Goal: Task Accomplishment & Management: Manage account settings

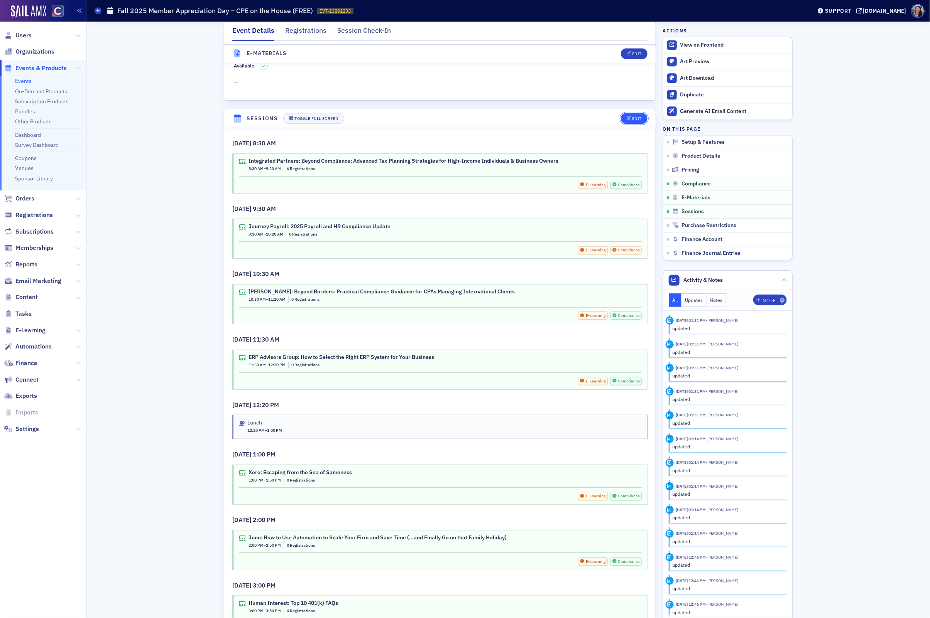
click at [633, 124] on button "Edit" at bounding box center [634, 118] width 27 height 11
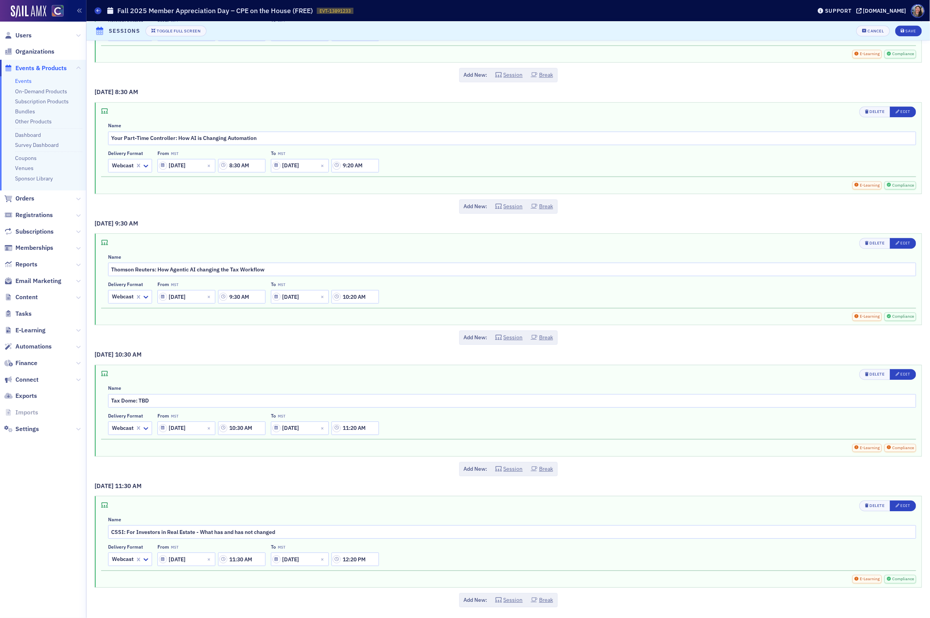
scroll to position [1172, 0]
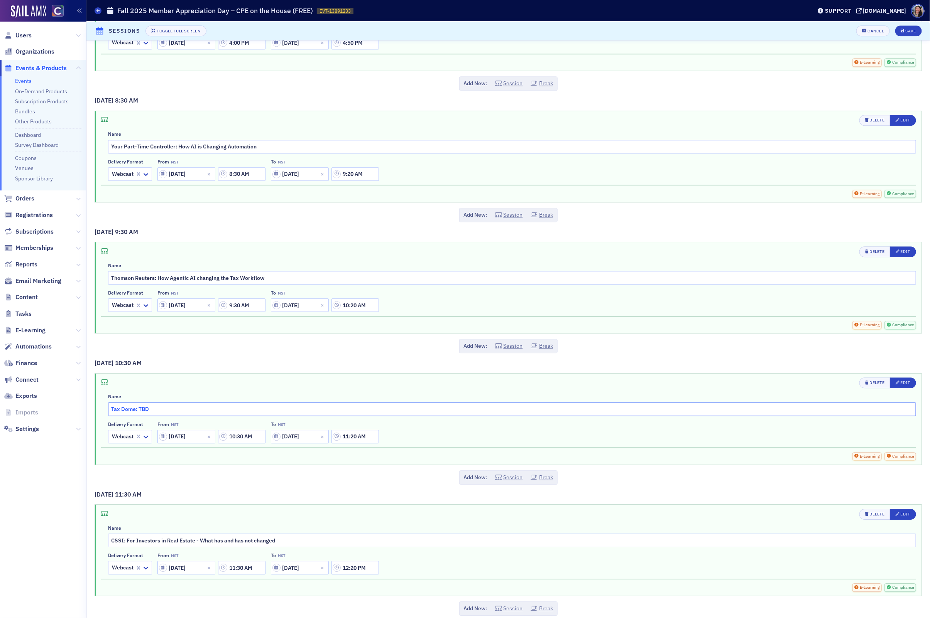
click at [143, 416] on input "Tax Dome: TBD" at bounding box center [512, 410] width 808 height 14
paste input "Why Businesses Pay 25% More—Even 2× More—for the Right Specialist, and How They…"
type input "Tax Dome: Why Businesses Pay 25% More—Even 2× More—for the Right Specialist, an…"
click at [900, 385] on div "Edit" at bounding box center [905, 383] width 10 height 4
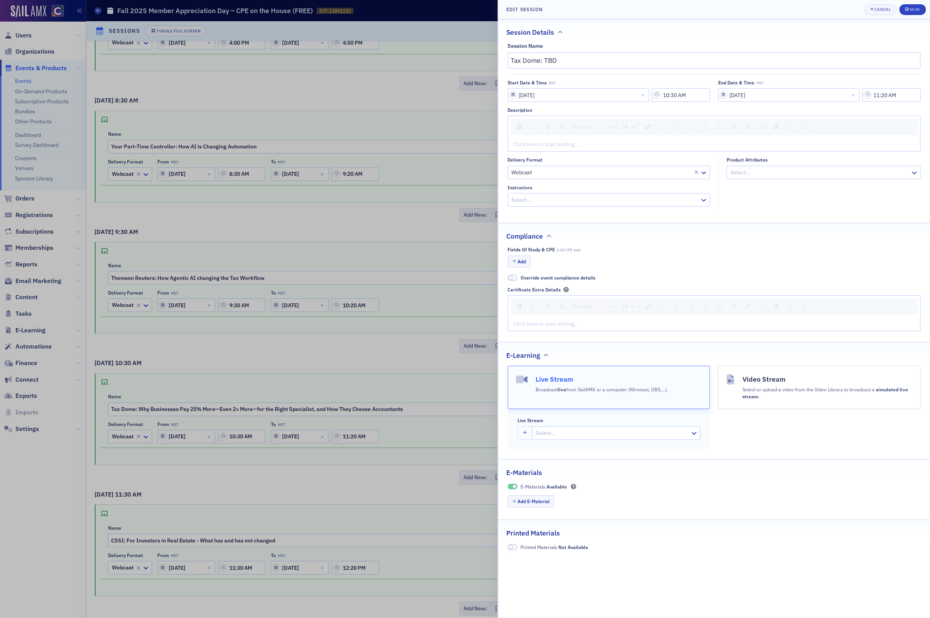
type input "Tax Dome: Why Businesses Pay 25% More—Even 2× More—for the Right Specialist, an…"
click at [542, 148] on div "rdw-editor" at bounding box center [714, 144] width 401 height 8
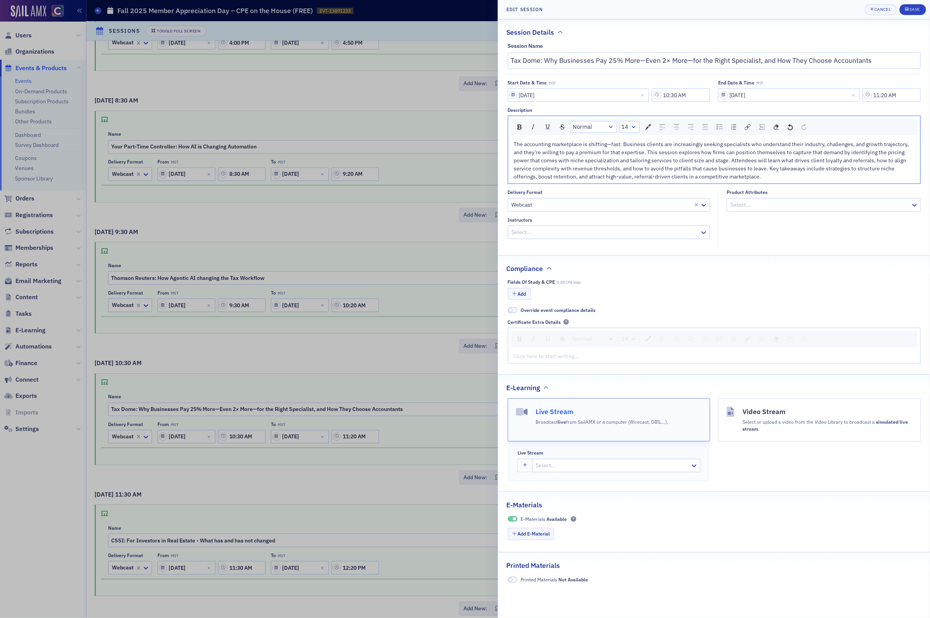
click at [607, 237] on div at bounding box center [605, 233] width 189 height 10
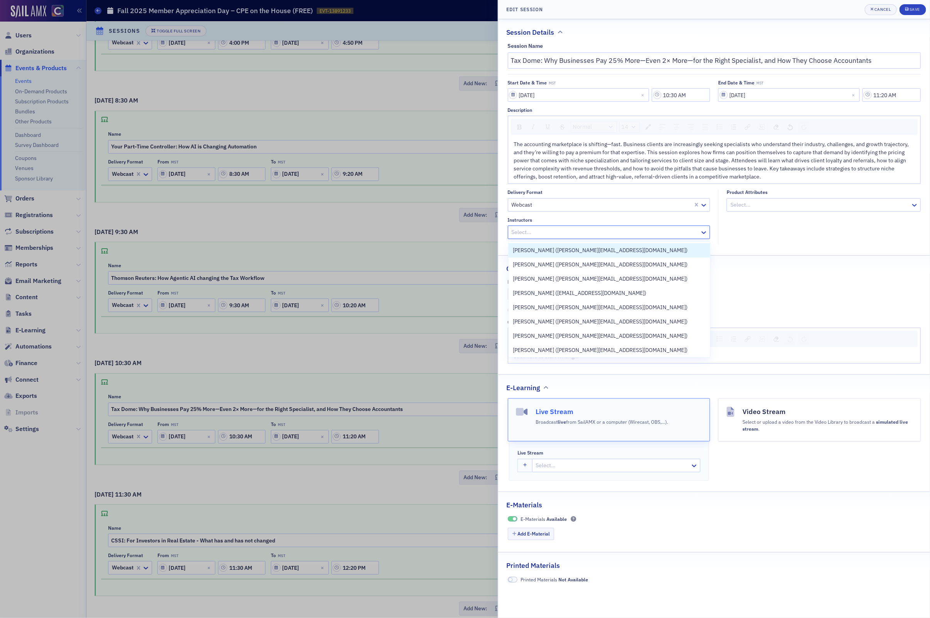
paste input "[PERSON_NAME]"
type input "[PERSON_NAME]"
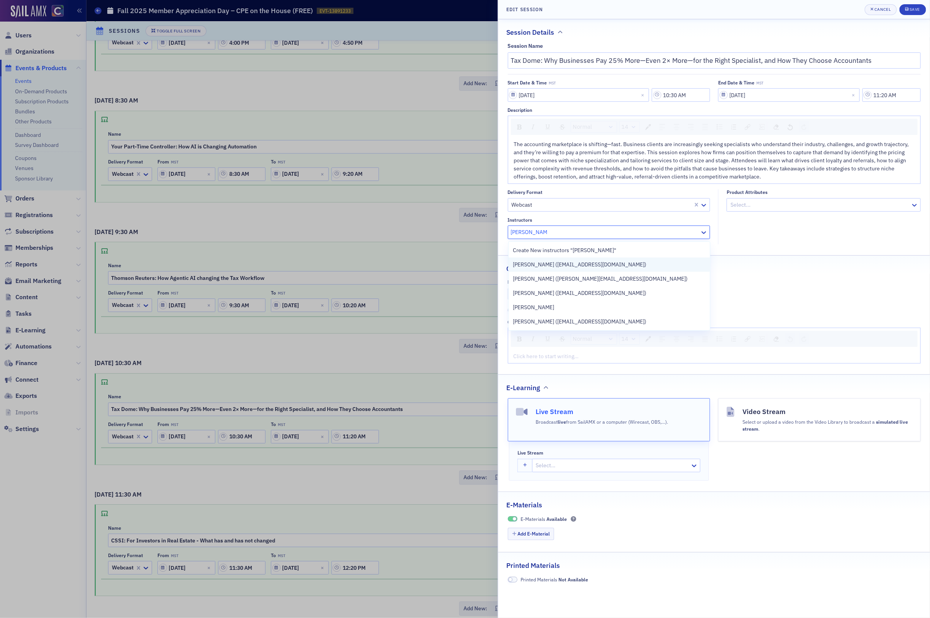
click at [608, 265] on span "[PERSON_NAME] ([EMAIL_ADDRESS][DOMAIN_NAME])" at bounding box center [579, 265] width 133 height 8
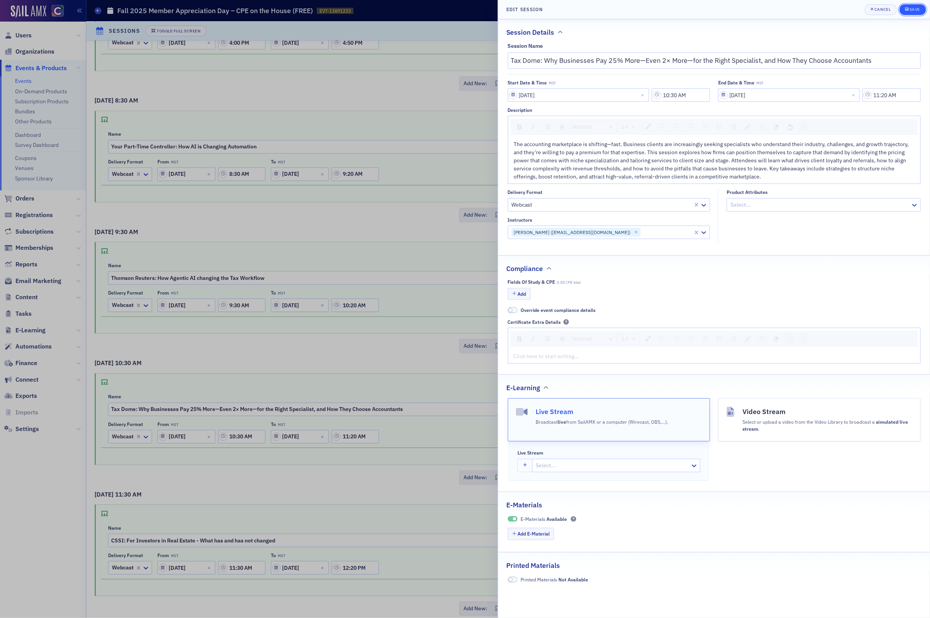
click at [913, 7] on div "Save" at bounding box center [914, 9] width 10 height 4
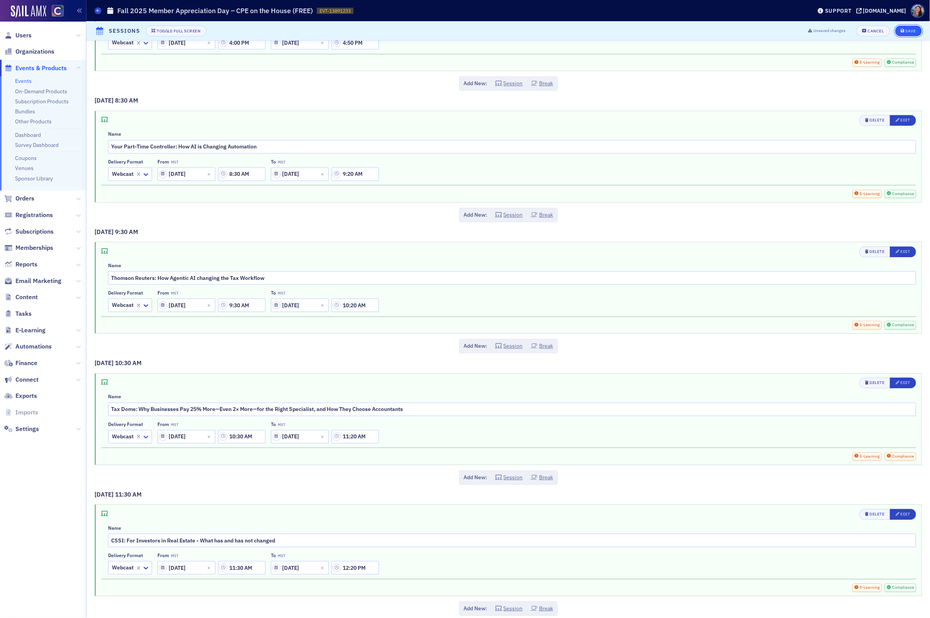
click at [907, 30] on div "Save" at bounding box center [910, 31] width 10 height 4
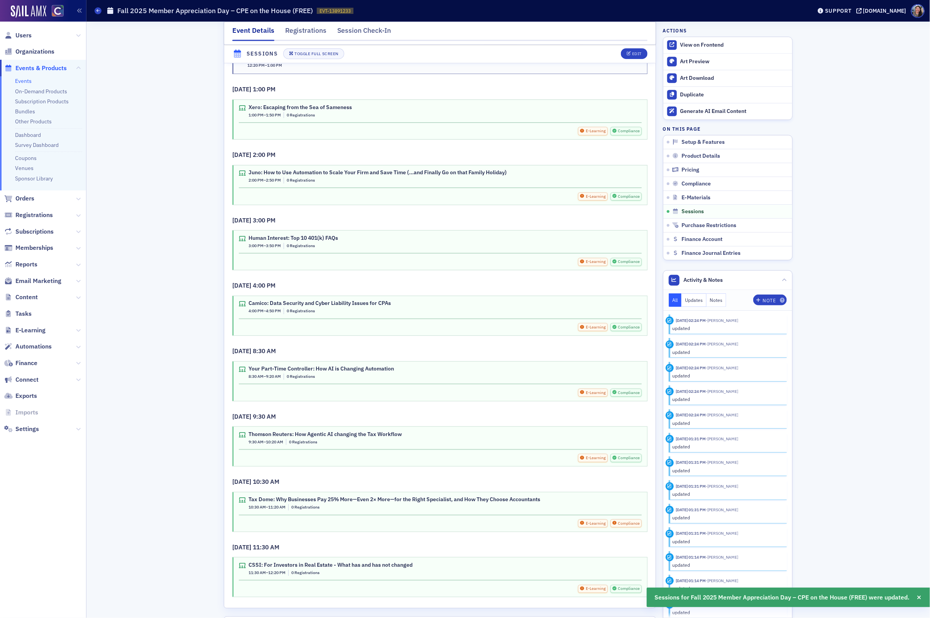
scroll to position [1521, 0]
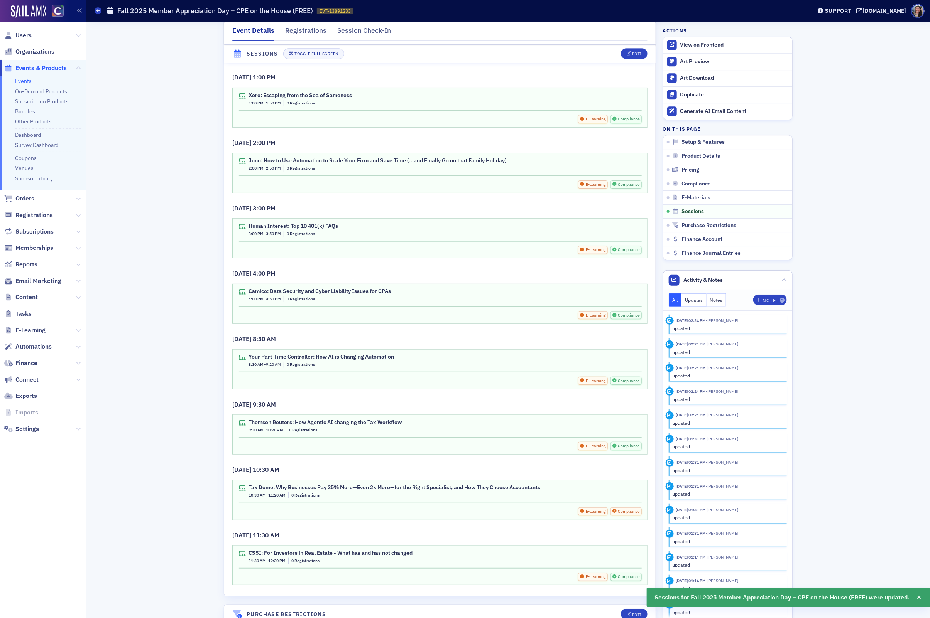
click at [328, 491] on div "Tax Dome: Why Businesses Pay 25% More—Even 2× More—for the Right Specialist, an…" at bounding box center [394, 488] width 292 height 7
copy div "Tax Dome: Why Businesses Pay 25% More—Even 2× More—for the Right Specialist, an…"
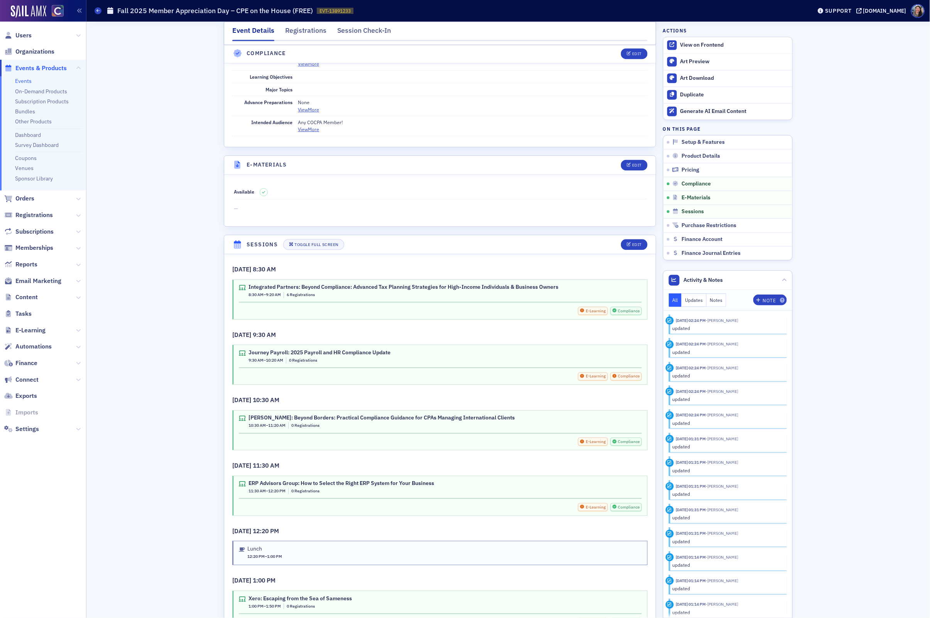
scroll to position [1158, 0]
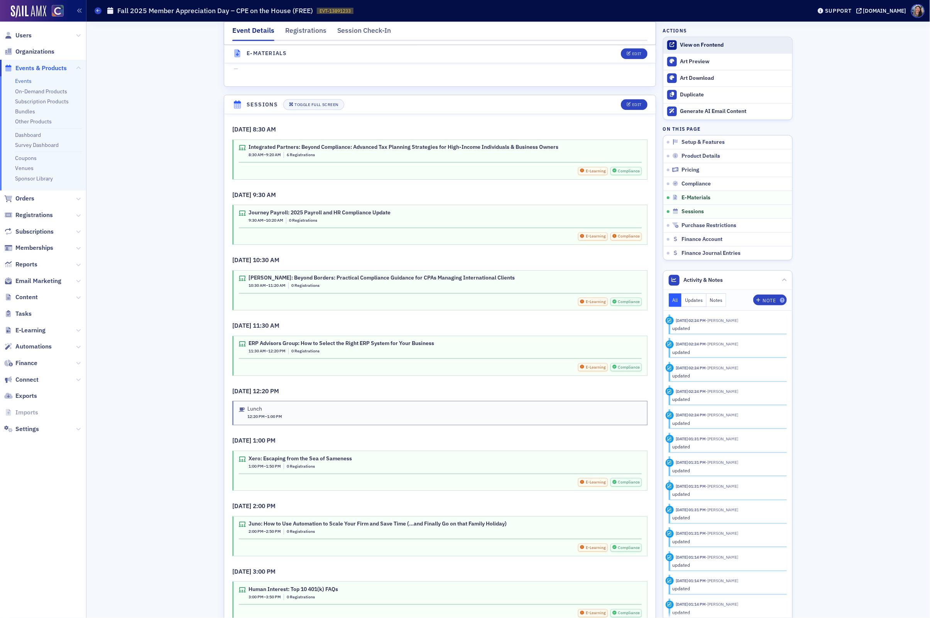
click at [698, 44] on div "View on Frontend" at bounding box center [734, 45] width 108 height 7
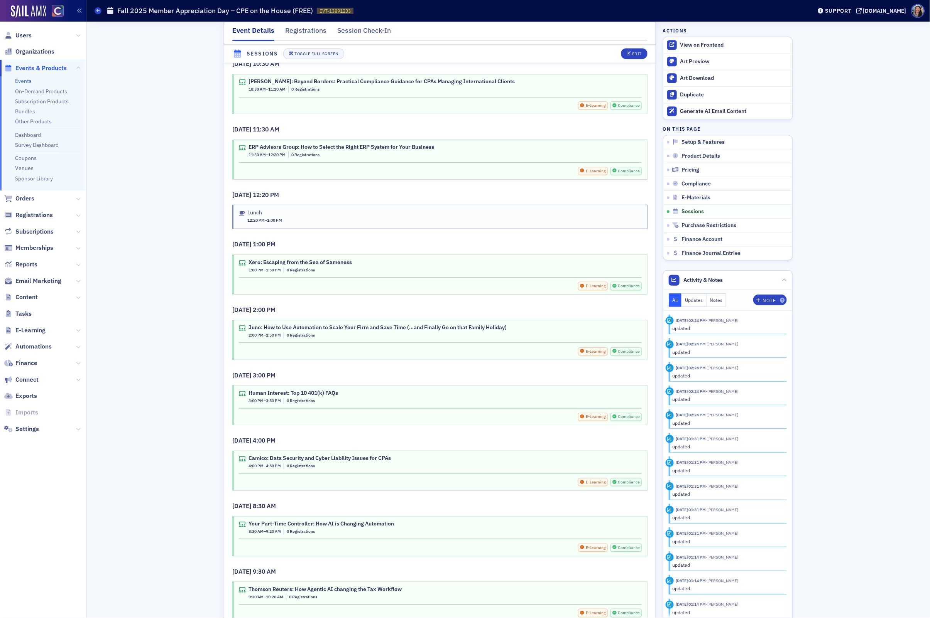
scroll to position [1363, 0]
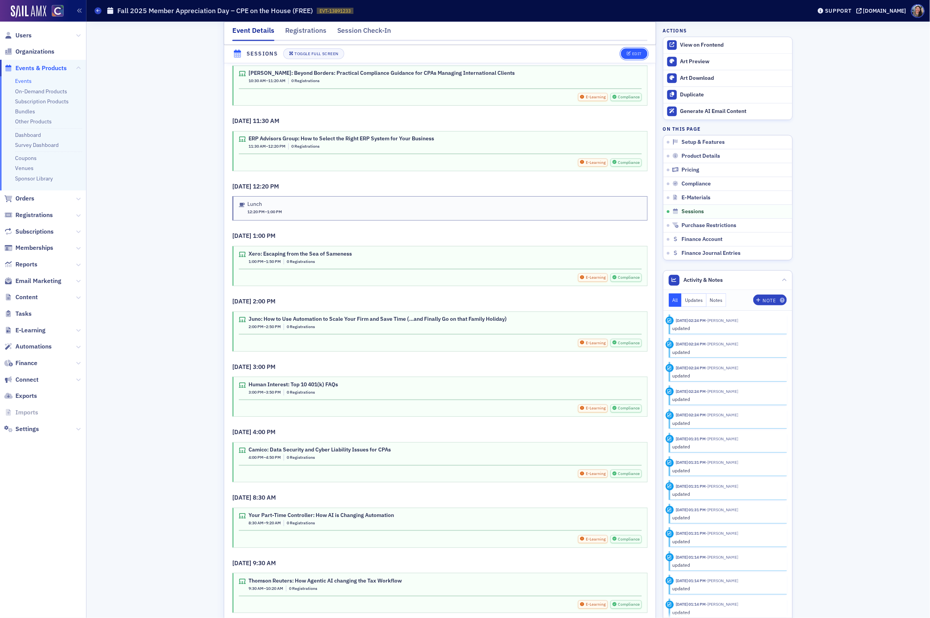
click at [639, 52] on div "Edit" at bounding box center [637, 54] width 10 height 4
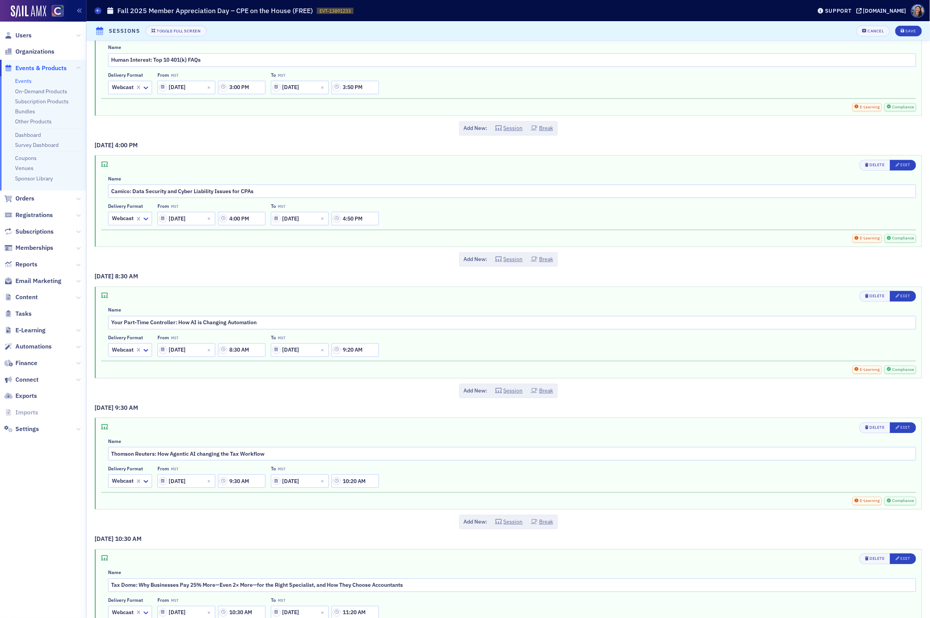
scroll to position [993, 0]
click at [908, 169] on div "Edit" at bounding box center [905, 167] width 10 height 4
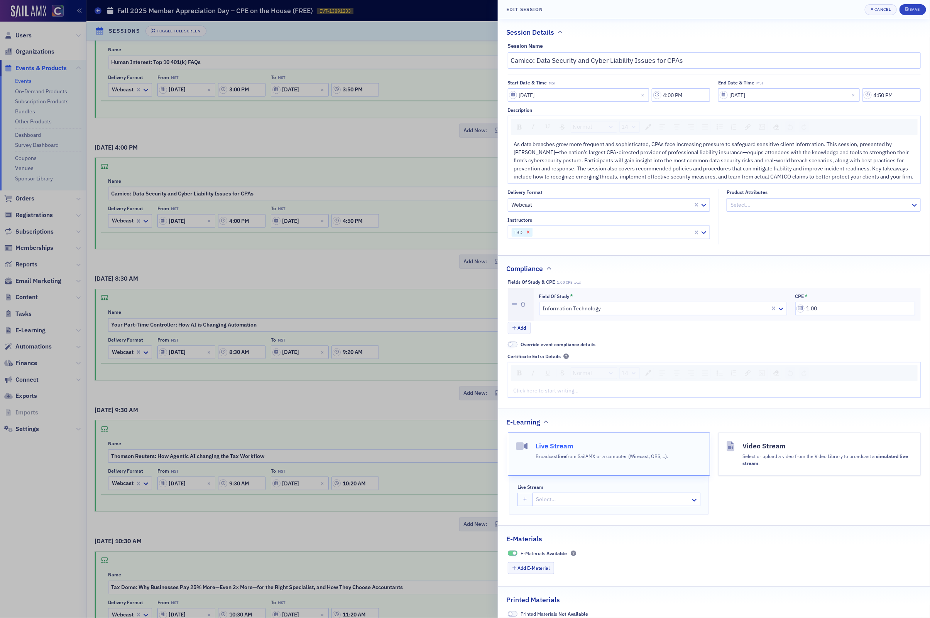
click at [531, 233] on div "Remove TBD" at bounding box center [528, 232] width 8 height 9
click at [543, 232] on div at bounding box center [605, 233] width 189 height 10
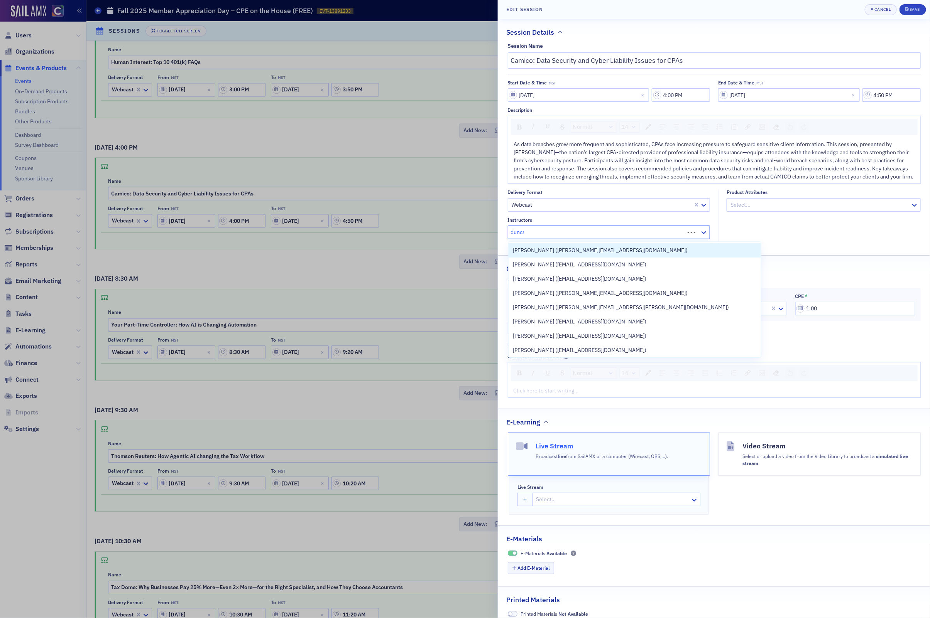
type input "[PERSON_NAME]"
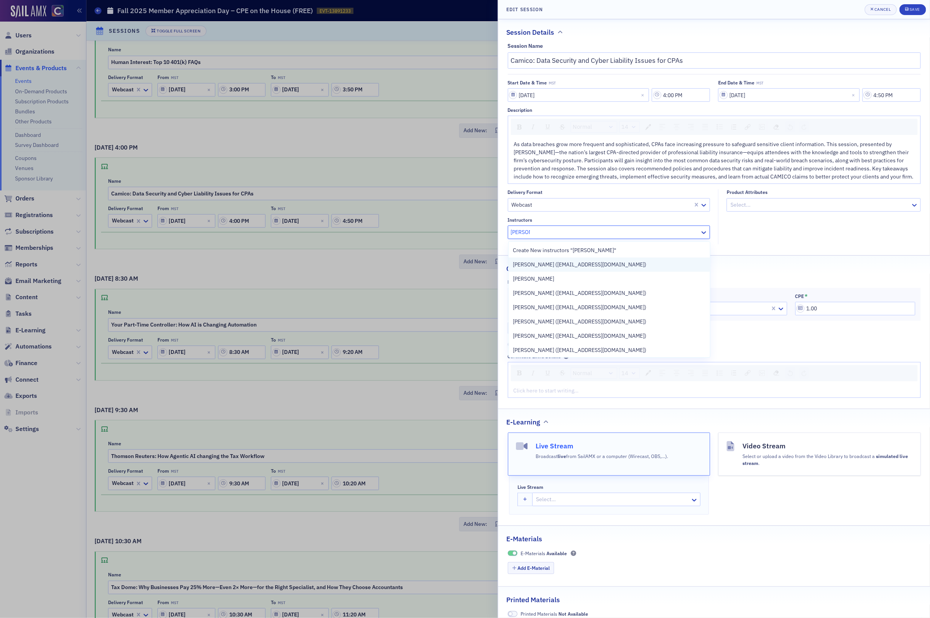
click at [545, 263] on span "[PERSON_NAME] ([EMAIL_ADDRESS][DOMAIN_NAME])" at bounding box center [579, 265] width 133 height 8
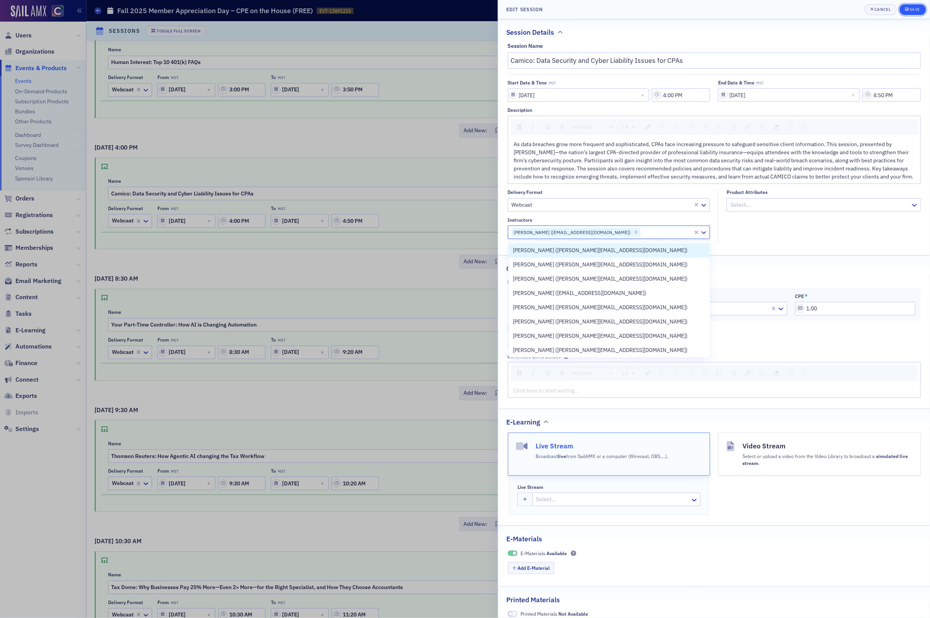
click at [915, 5] on button "Save" at bounding box center [912, 9] width 27 height 11
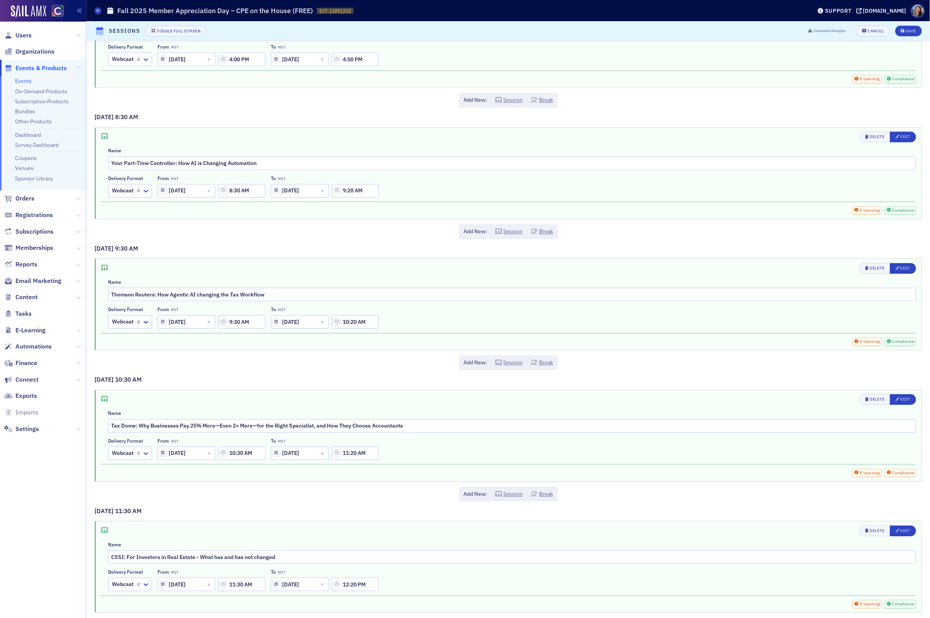
scroll to position [1196, 0]
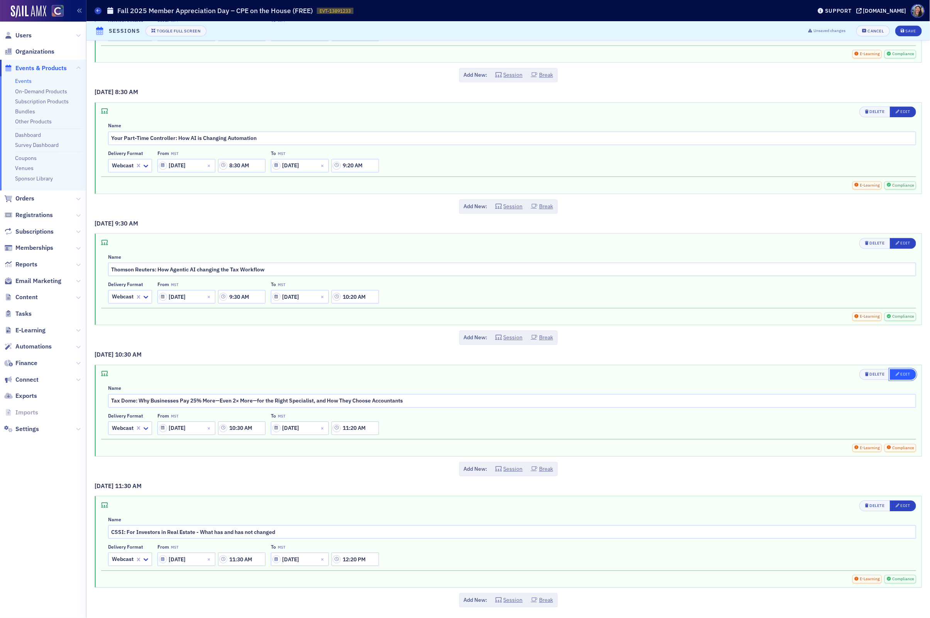
click at [908, 375] on span "Edit" at bounding box center [902, 375] width 15 height 6
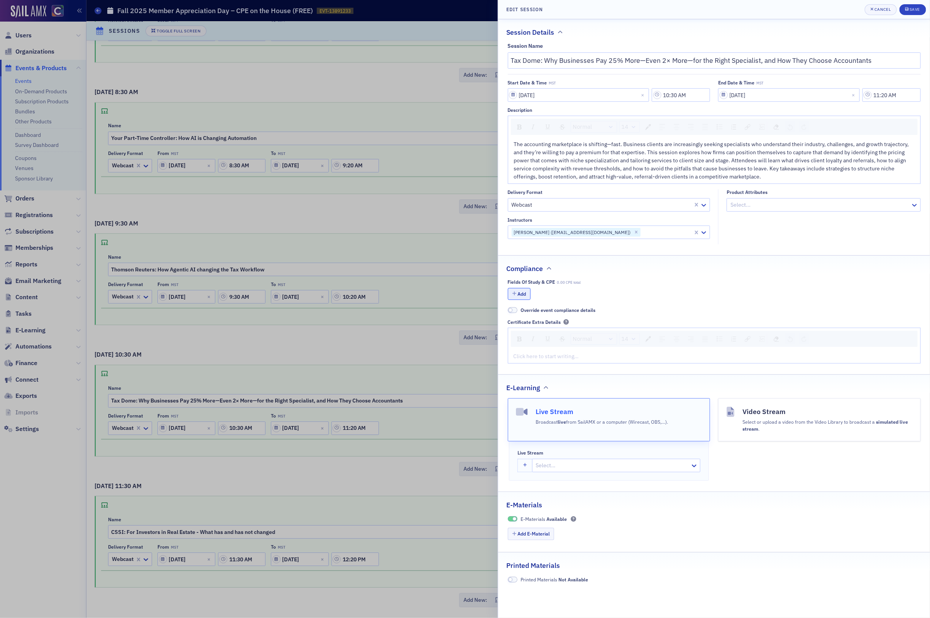
click at [518, 294] on button "Add" at bounding box center [519, 294] width 23 height 12
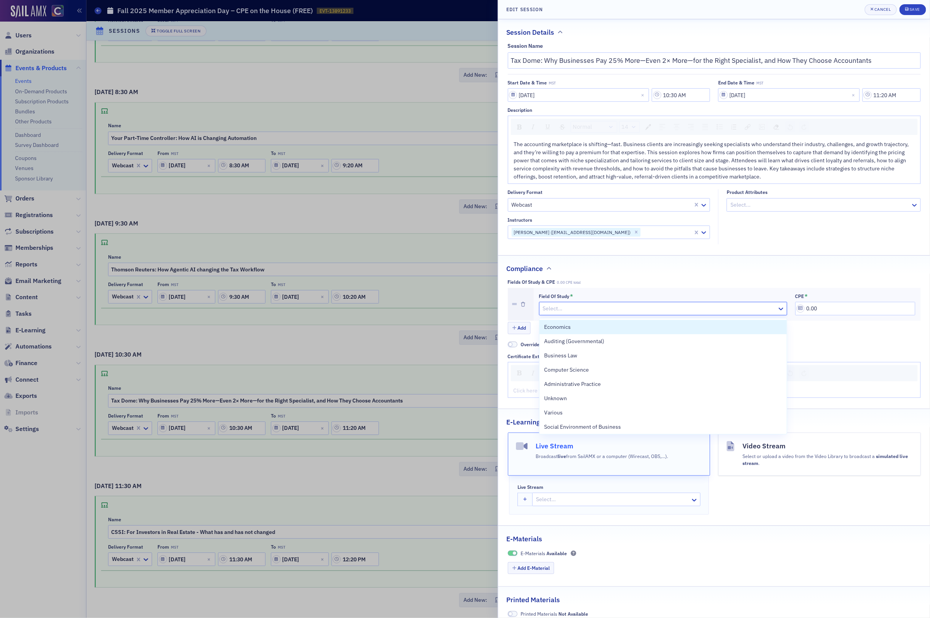
click at [584, 311] on div at bounding box center [659, 309] width 234 height 10
type input "accoun"
drag, startPoint x: 863, startPoint y: 312, endPoint x: 651, endPoint y: 293, distance: 213.1
click at [652, 293] on div "Field of Study * Accounting CPE * 0.00" at bounding box center [727, 304] width 387 height 33
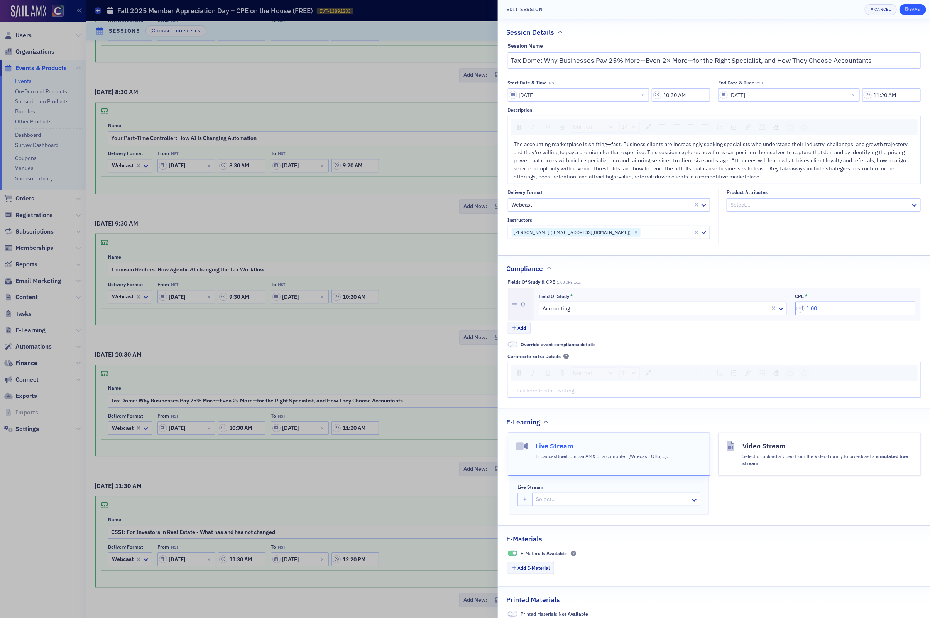
type input "1.00"
click at [912, 10] on div "Save" at bounding box center [914, 9] width 10 height 4
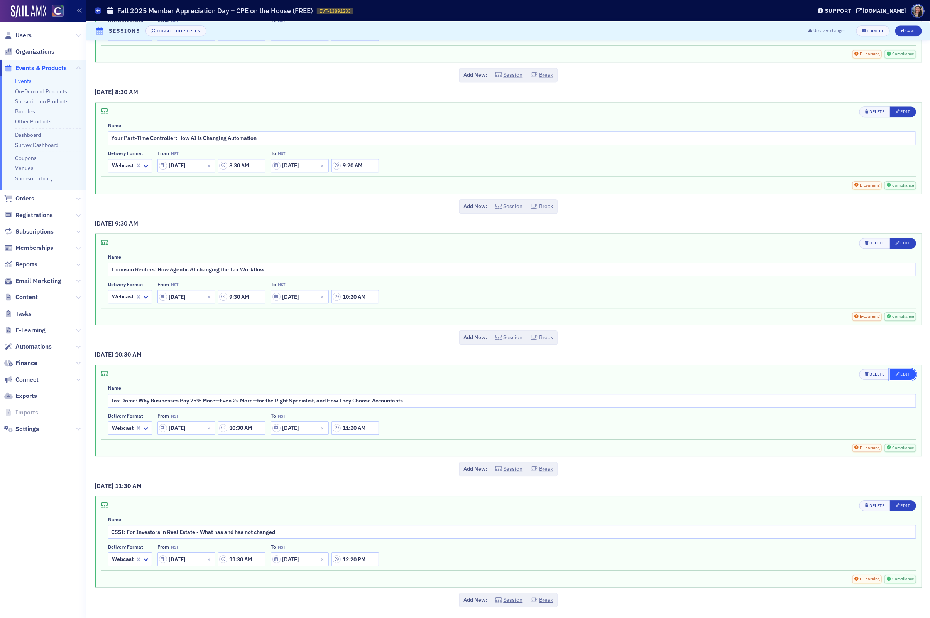
click at [899, 372] on icon "button" at bounding box center [897, 374] width 4 height 4
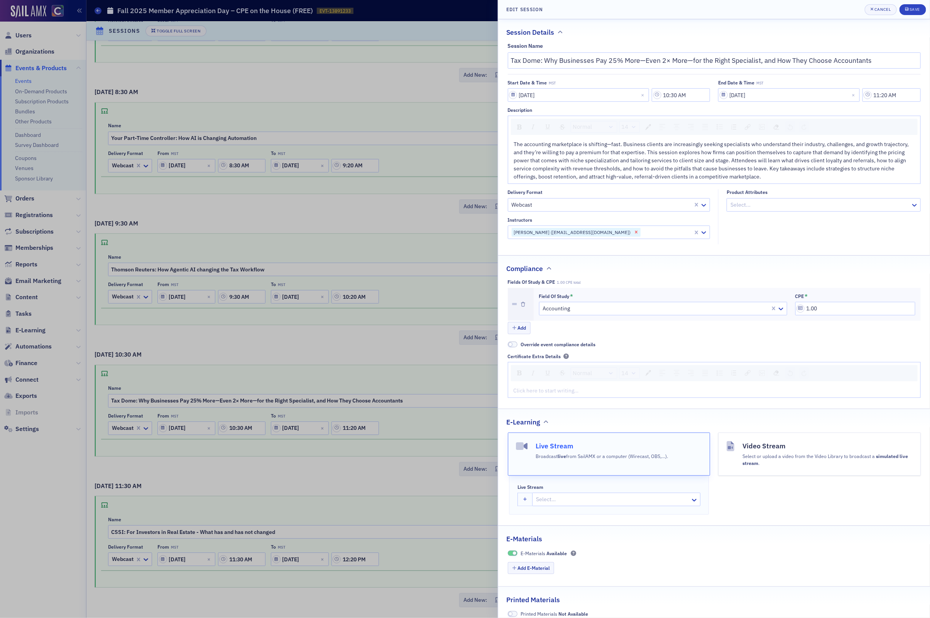
click at [633, 234] on icon "Remove Natalia Garzon (ngarzon@taxdome.com)" at bounding box center [635, 232] width 5 height 5
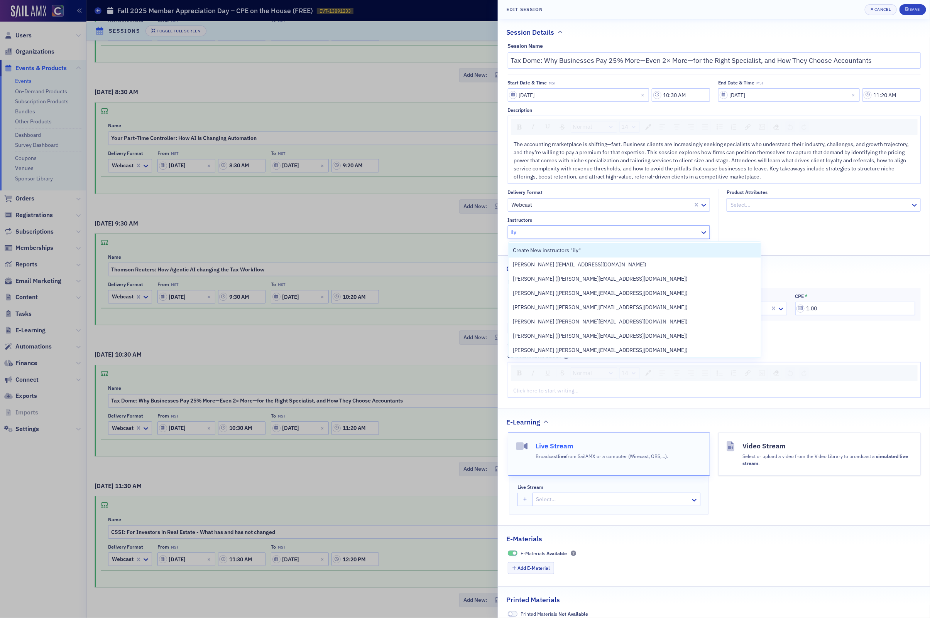
type input "ily"
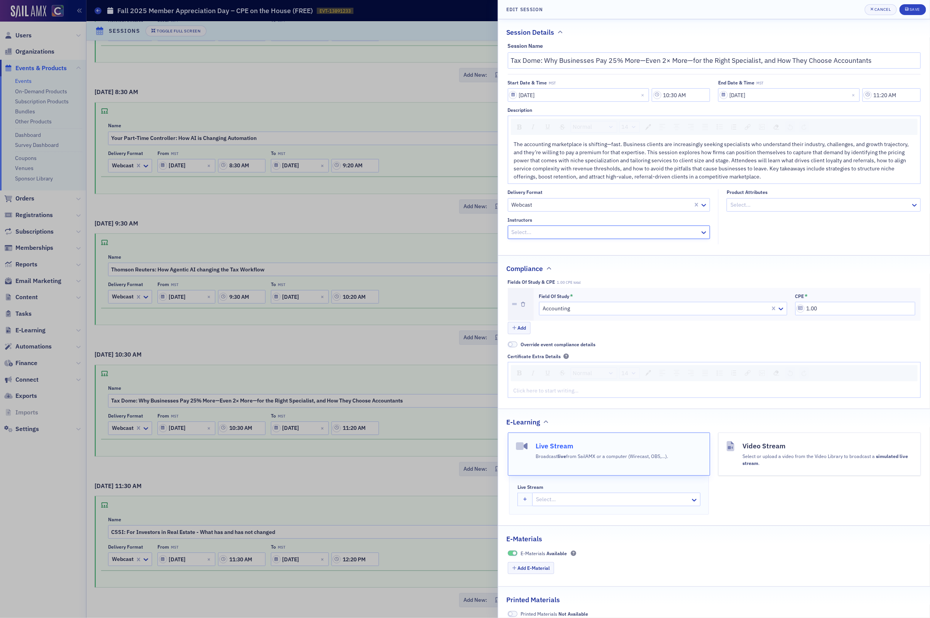
paste input "[PERSON_NAME] is the chief product officer and co-Founder of TaxDome, the award…"
type input "[PERSON_NAME] is the chief product officer and co-Founder of TaxDome, the award…"
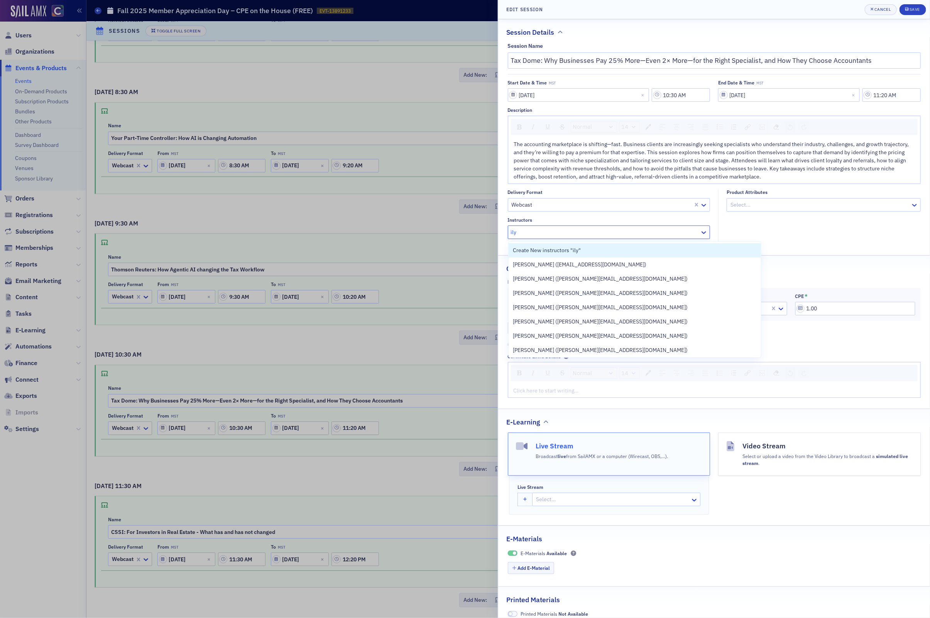
type input "ily"
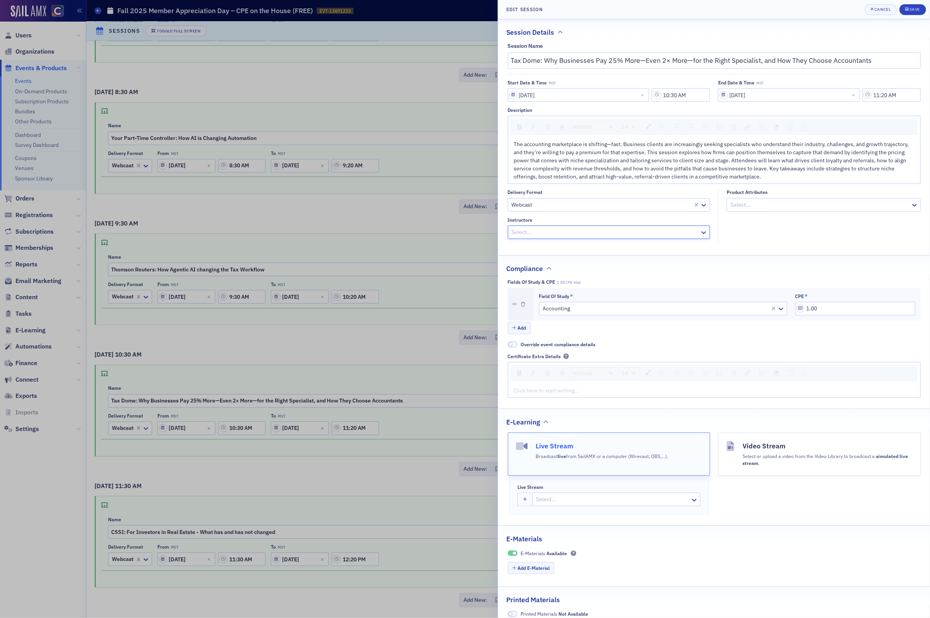
paste input "[PERSON_NAME]"
type input "[PERSON_NAME]"
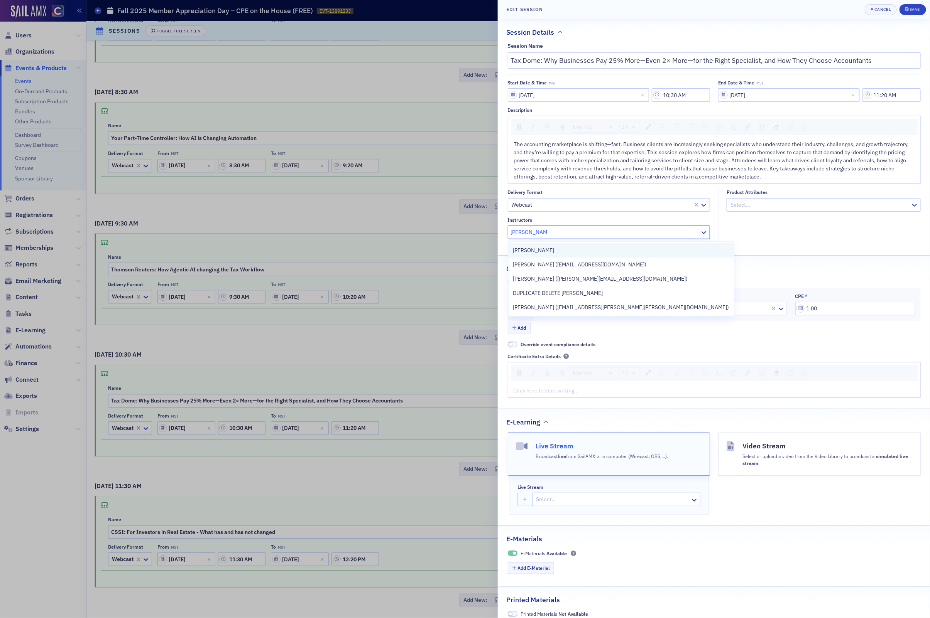
click at [534, 250] on span "[PERSON_NAME]" at bounding box center [533, 251] width 41 height 8
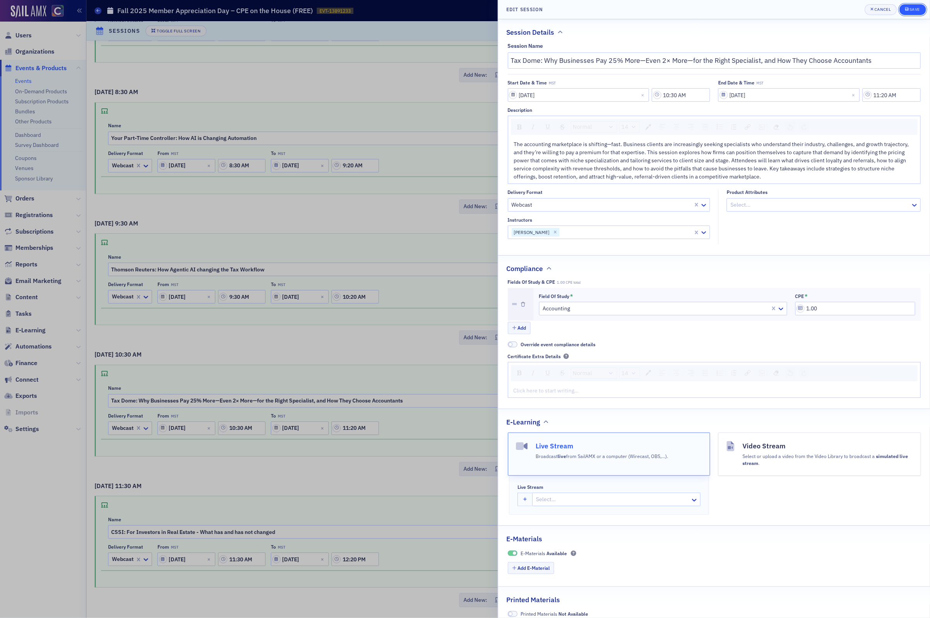
click at [913, 10] on div "Save" at bounding box center [914, 9] width 10 height 4
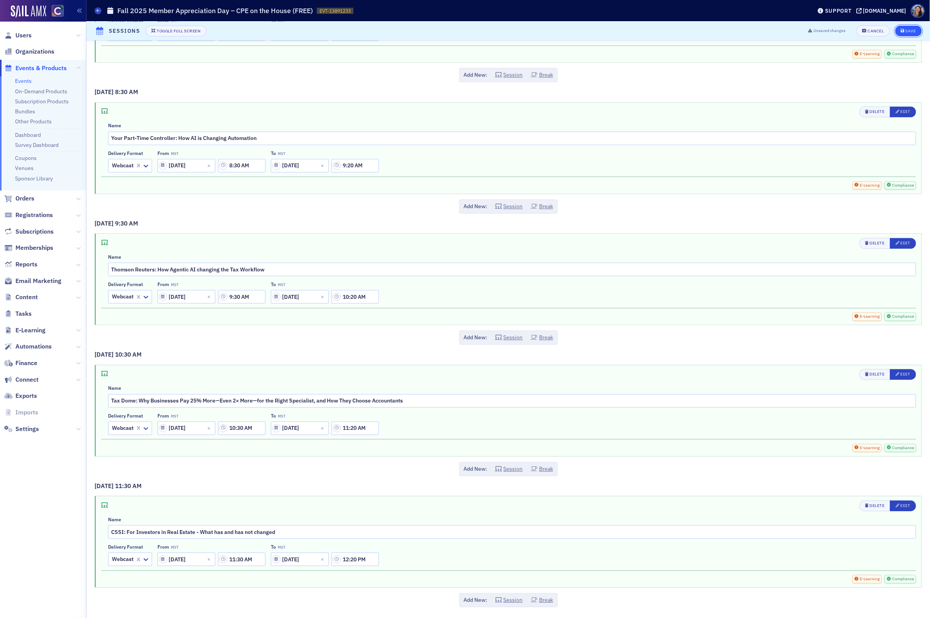
click at [910, 30] on div "Save" at bounding box center [910, 31] width 10 height 4
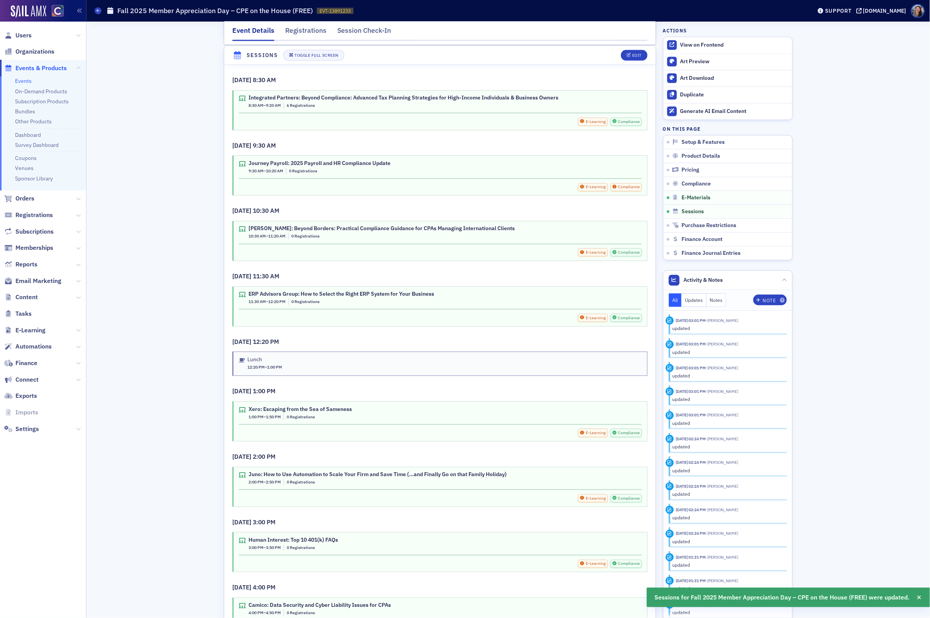
scroll to position [1219, 0]
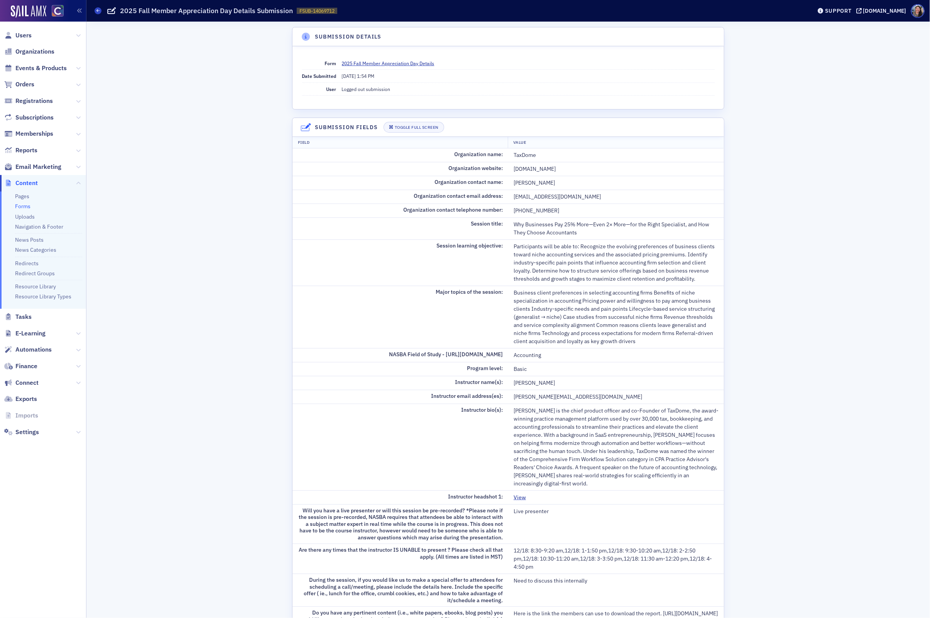
scroll to position [10, 0]
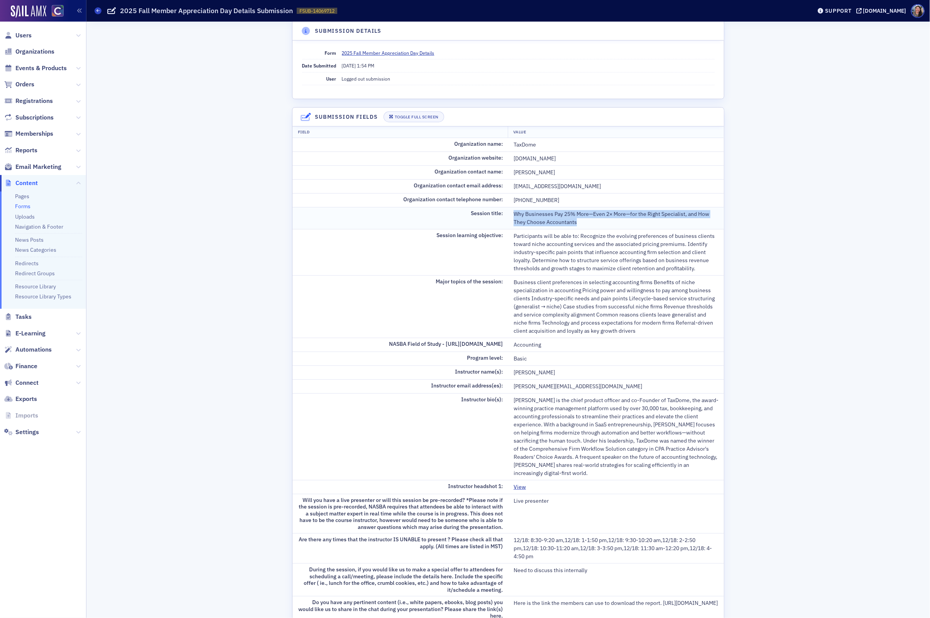
drag, startPoint x: 583, startPoint y: 230, endPoint x: 513, endPoint y: 215, distance: 71.3
click at [513, 215] on td "Why Businesses Pay 25% More—Even 2× More—for the Right Specialist, and How They…" at bounding box center [616, 218] width 216 height 22
copy div "Why Businesses Pay 25% More—Even 2× More—for the Right Specialist, and How They…"
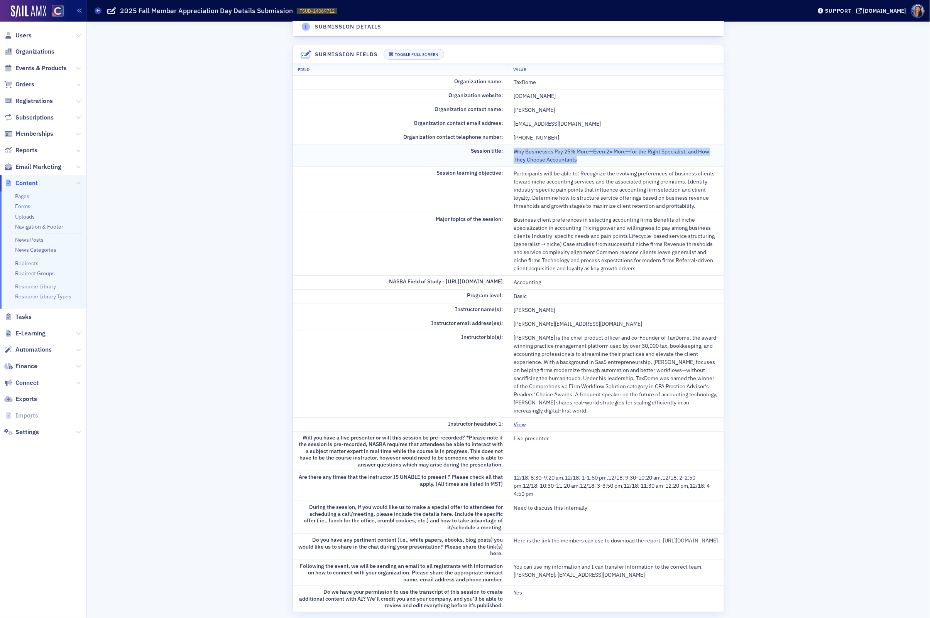
scroll to position [73, 0]
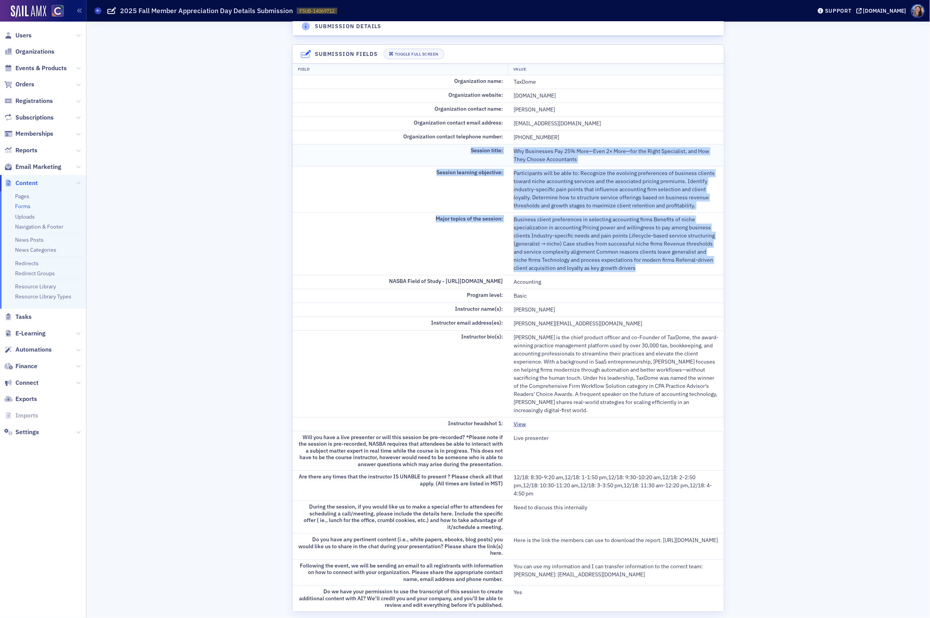
drag, startPoint x: 644, startPoint y: 272, endPoint x: 466, endPoint y: 155, distance: 212.8
click at [466, 155] on tbody "Organization name: TaxDome Organization website: taxdome.com Organization conta…" at bounding box center [507, 343] width 431 height 537
copy tbody "Session title: Why Businesses Pay 25% More—Even 2× More—for the Right Specialis…"
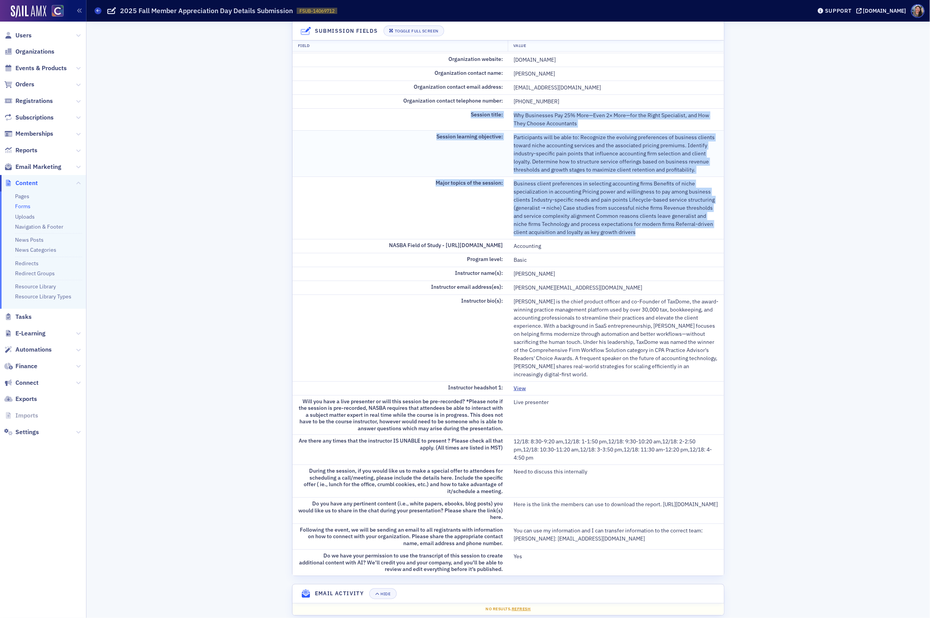
scroll to position [129, 0]
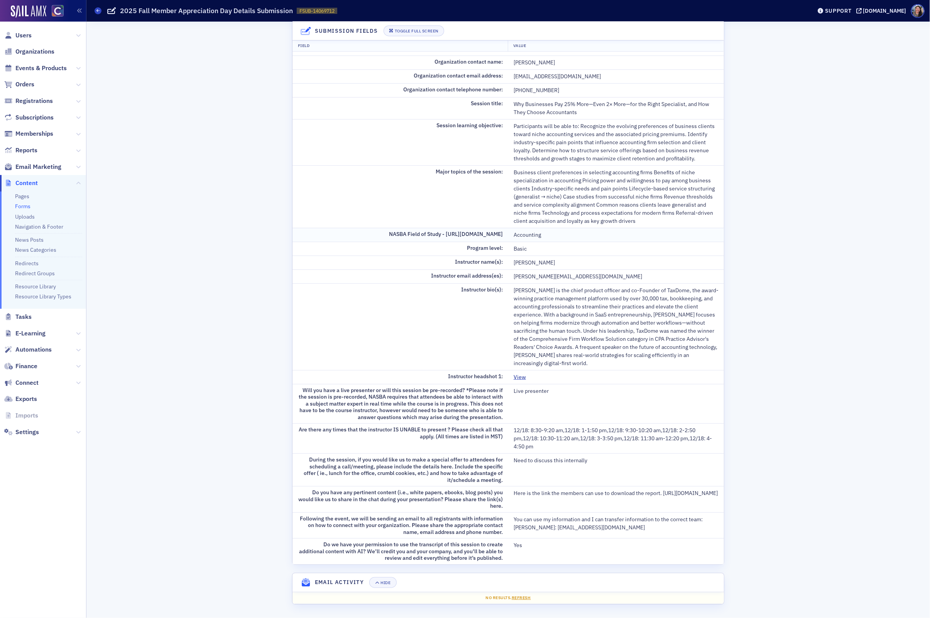
click at [530, 231] on div "Accounting" at bounding box center [615, 235] width 205 height 8
copy div "Accounting"
click at [520, 373] on link "View" at bounding box center [522, 377] width 18 height 8
drag, startPoint x: 553, startPoint y: 353, endPoint x: 529, endPoint y: 354, distance: 24.4
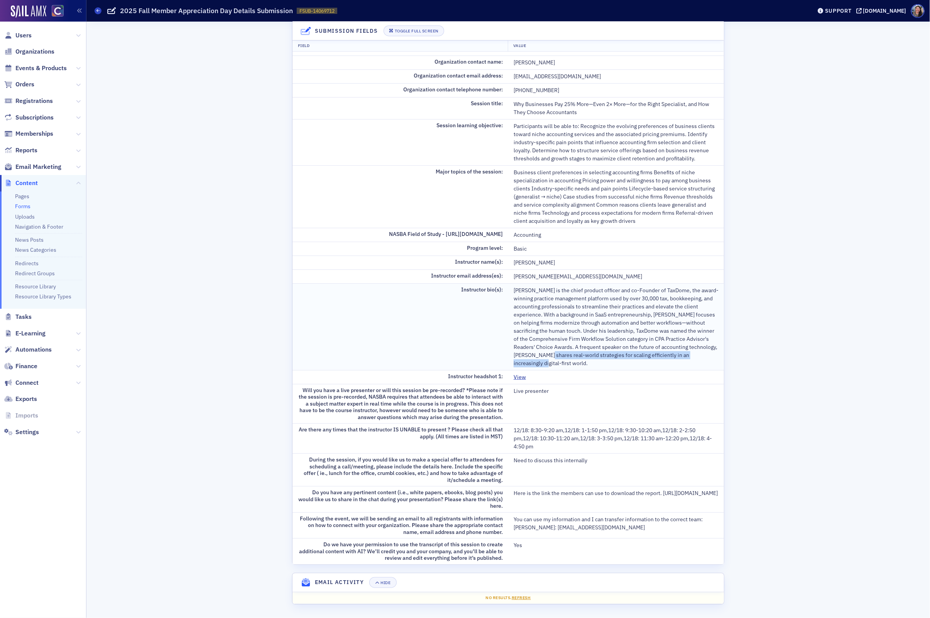
click at [527, 355] on div "[PERSON_NAME] is the chief product officer and co-Founder of TaxDome, the award…" at bounding box center [615, 327] width 205 height 81
click at [529, 354] on div "[PERSON_NAME] is the chief product officer and co-Founder of TaxDome, the award…" at bounding box center [615, 327] width 205 height 81
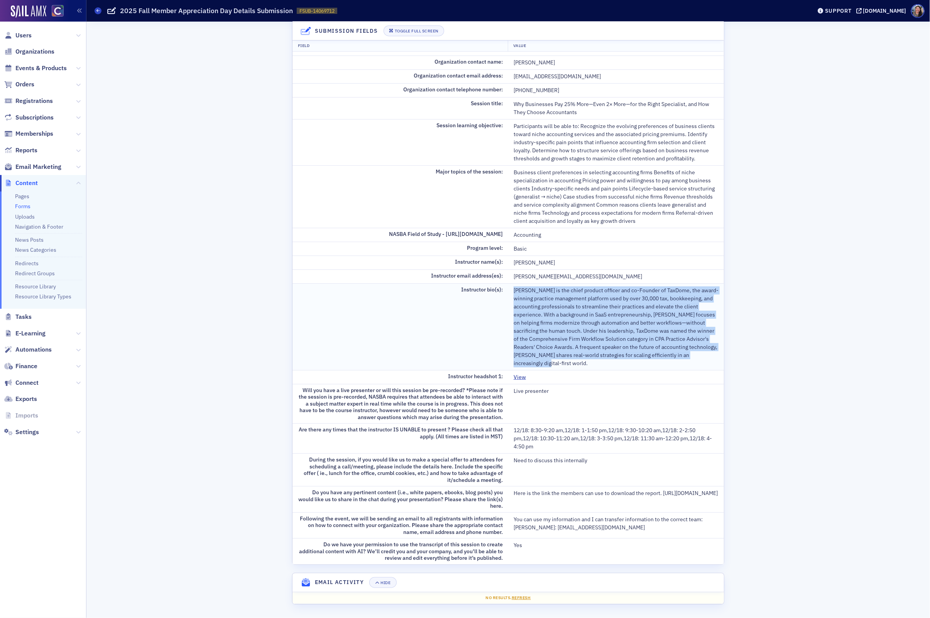
drag, startPoint x: 532, startPoint y: 355, endPoint x: 508, endPoint y: 294, distance: 65.3
click at [508, 294] on td "[PERSON_NAME] is the chief product officer and co-Founder of TaxDome, the award…" at bounding box center [616, 327] width 216 height 87
copy tr "[PERSON_NAME] is the chief product officer and co-Founder of TaxDome, the award…"
